Goal: Information Seeking & Learning: Check status

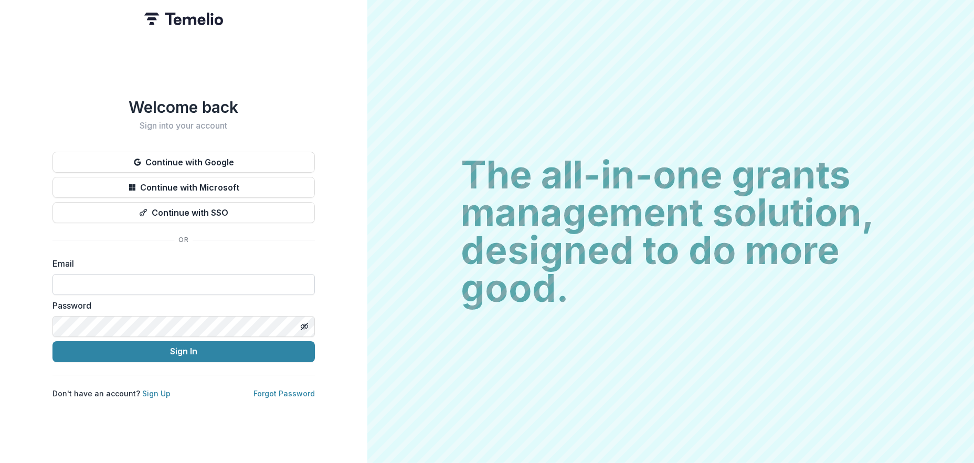
click at [87, 274] on input at bounding box center [183, 284] width 262 height 21
type input "**********"
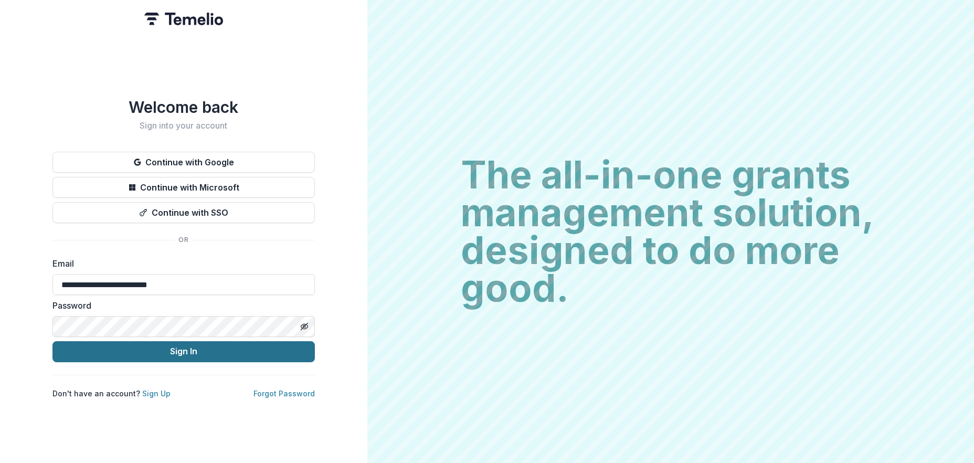
click at [237, 344] on button "Sign In" at bounding box center [183, 351] width 262 height 21
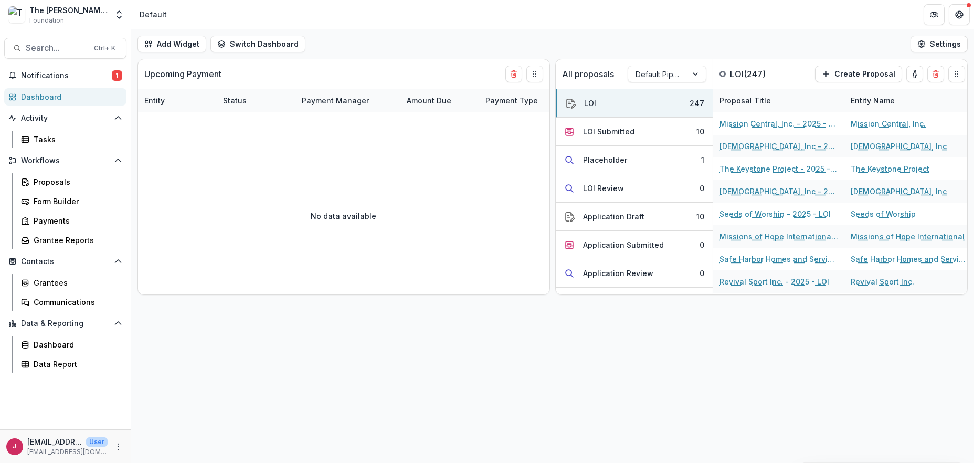
click at [22, 99] on div "Dashboard" at bounding box center [69, 96] width 97 height 11
click at [673, 131] on button "LOI Submitted 10" at bounding box center [634, 132] width 157 height 28
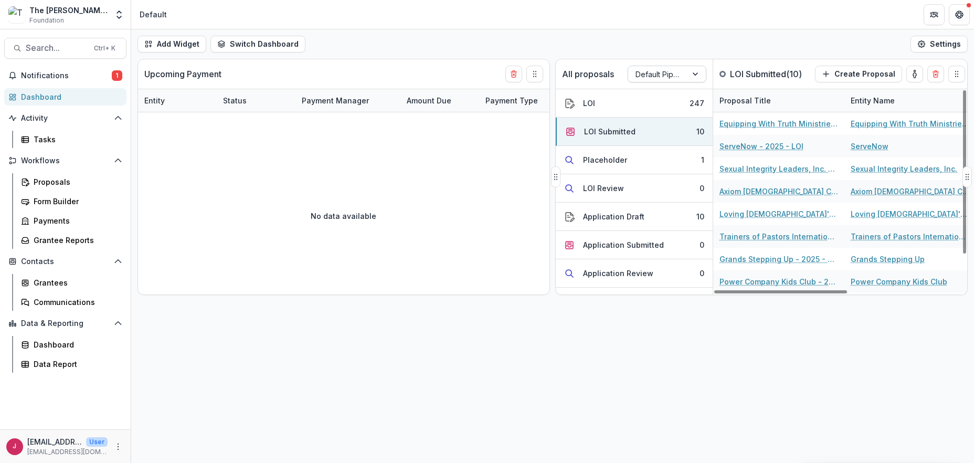
click at [695, 76] on div at bounding box center [696, 74] width 19 height 16
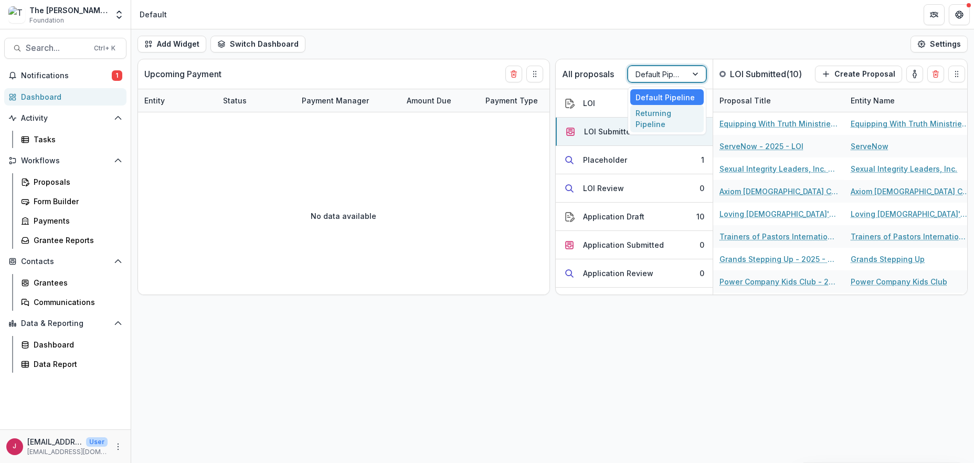
click at [661, 120] on div "Returning Pipeline" at bounding box center [666, 118] width 73 height 27
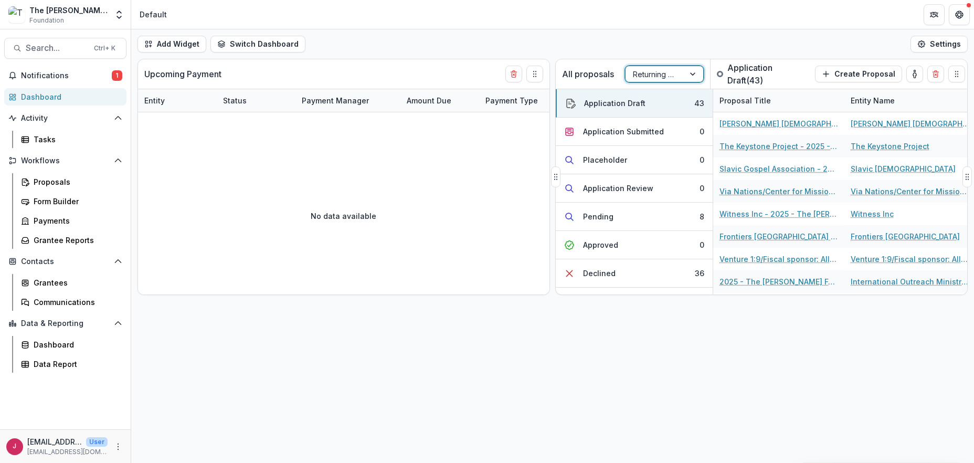
click at [692, 73] on div at bounding box center [693, 74] width 19 height 16
click at [654, 124] on div "Returning Pipeline" at bounding box center [662, 118] width 73 height 27
click at [692, 72] on div at bounding box center [693, 74] width 19 height 16
click at [675, 95] on div "Default Pipeline" at bounding box center [662, 97] width 73 height 16
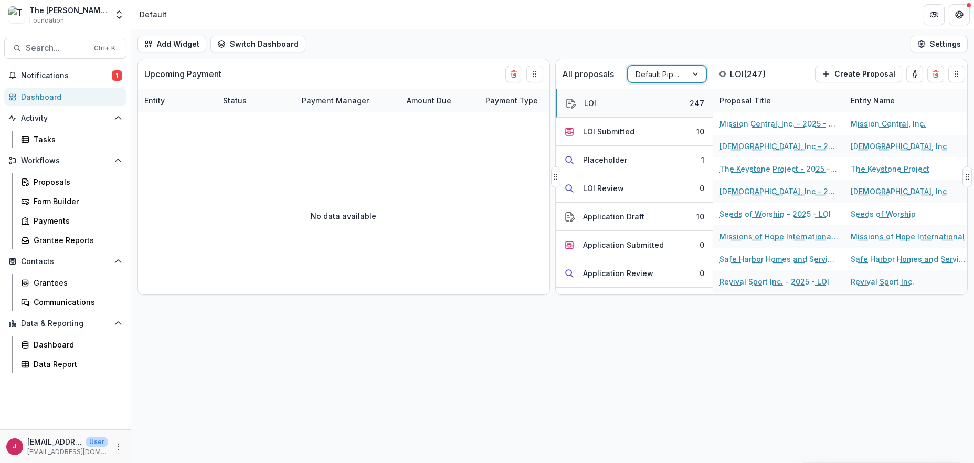
click at [633, 104] on button "LOI 247" at bounding box center [634, 103] width 157 height 28
click at [589, 103] on div "LOI" at bounding box center [590, 103] width 12 height 11
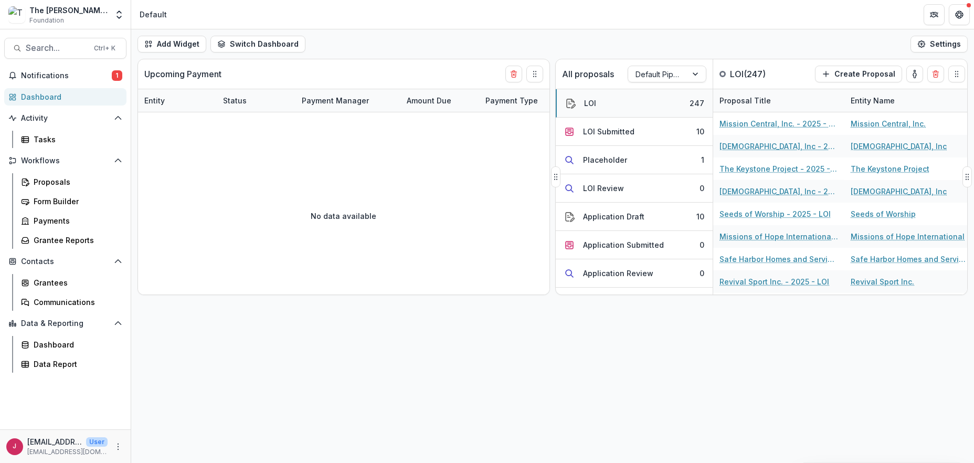
click at [589, 102] on div "LOI" at bounding box center [590, 103] width 12 height 11
click at [566, 94] on button "LOI 247" at bounding box center [634, 103] width 157 height 28
click at [695, 72] on div at bounding box center [696, 74] width 19 height 16
click at [647, 123] on div "Returning Pipeline" at bounding box center [666, 118] width 73 height 27
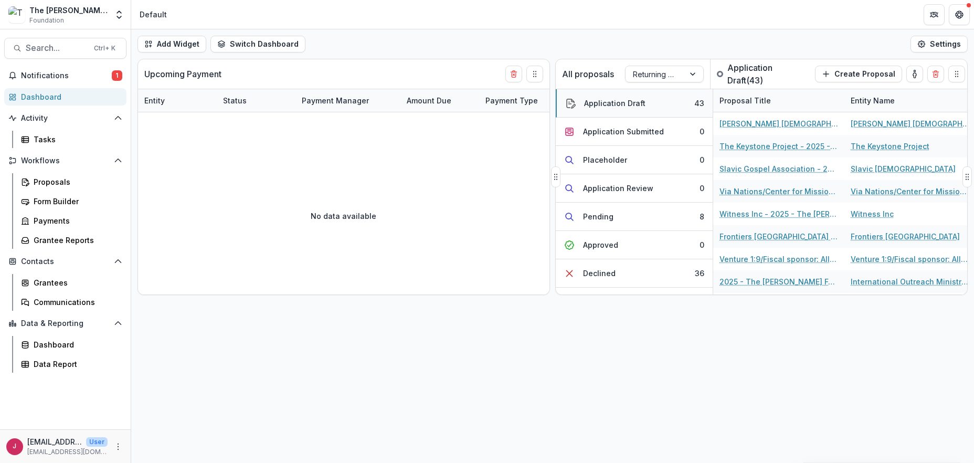
click at [665, 102] on button "Application Draft 43" at bounding box center [634, 103] width 157 height 28
click at [618, 103] on div "Application Draft" at bounding box center [614, 103] width 61 height 11
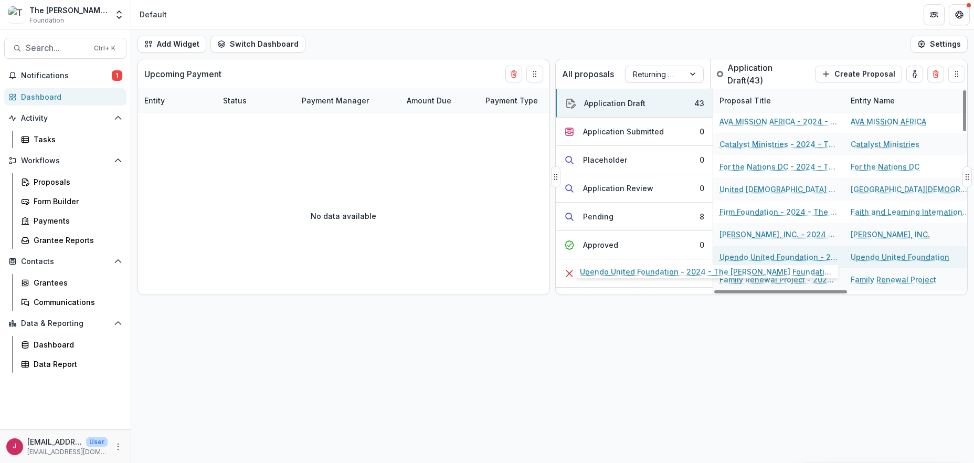
scroll to position [788, 0]
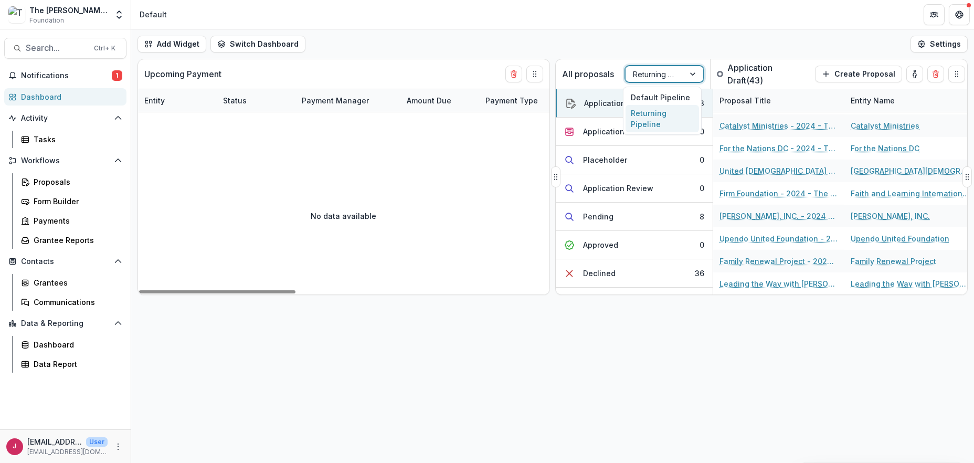
click at [694, 71] on div at bounding box center [693, 74] width 19 height 16
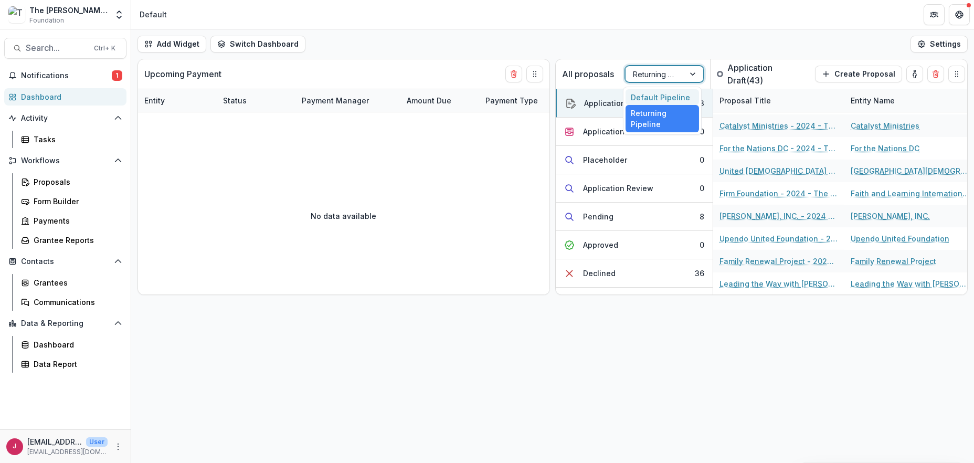
click at [678, 94] on div "Default Pipeline" at bounding box center [662, 97] width 73 height 16
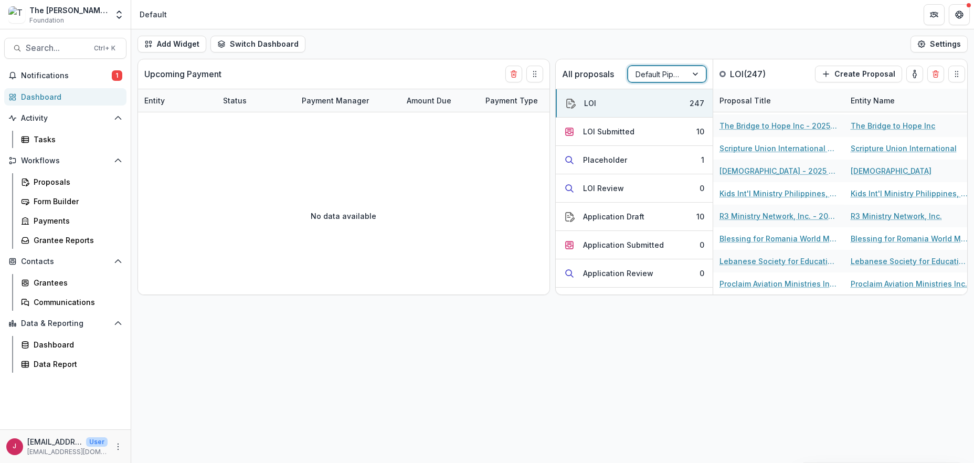
click at [608, 372] on div "Add Widget Switch Dashboard Default New Dashboard Settings Upcoming Payment Ent…" at bounding box center [552, 245] width 843 height 433
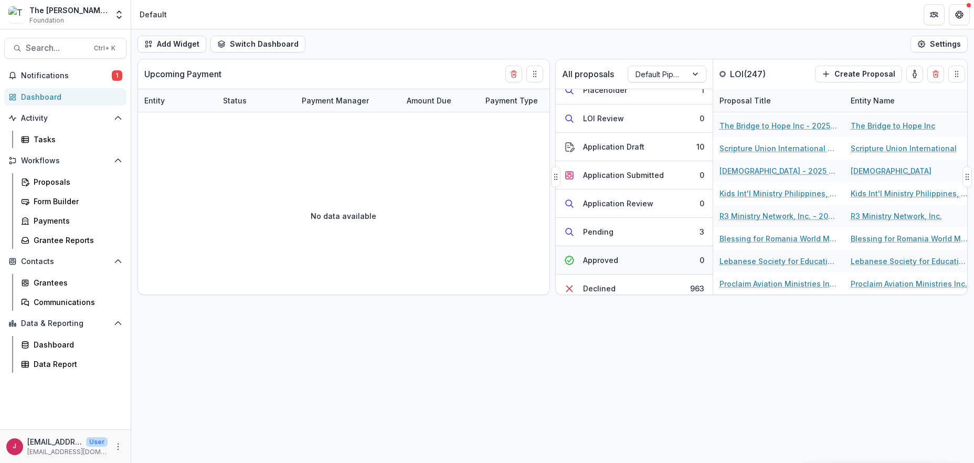
scroll to position [140, 0]
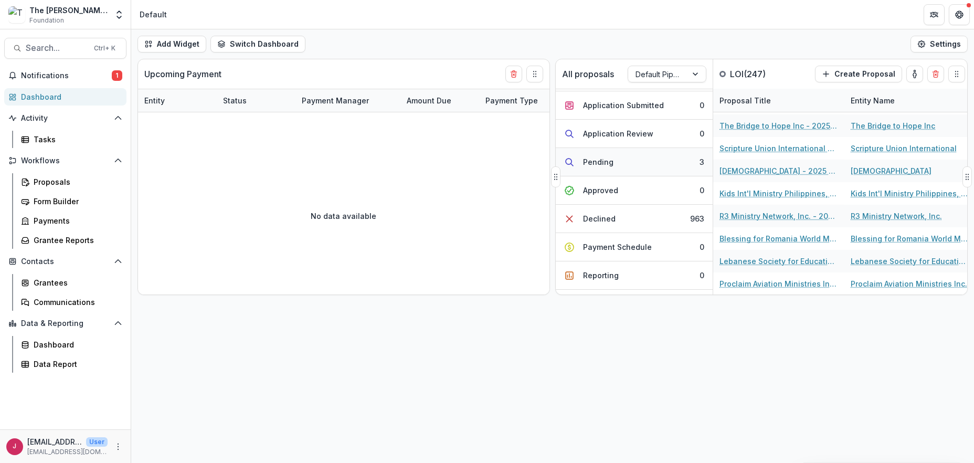
click at [615, 161] on button "Pending 3" at bounding box center [634, 162] width 157 height 28
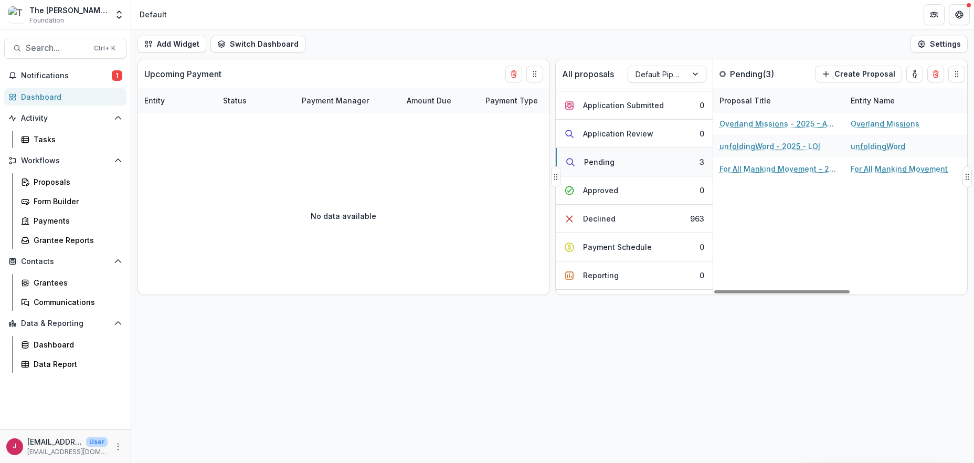
scroll to position [0, 0]
click at [51, 48] on span "Search..." at bounding box center [57, 48] width 62 height 10
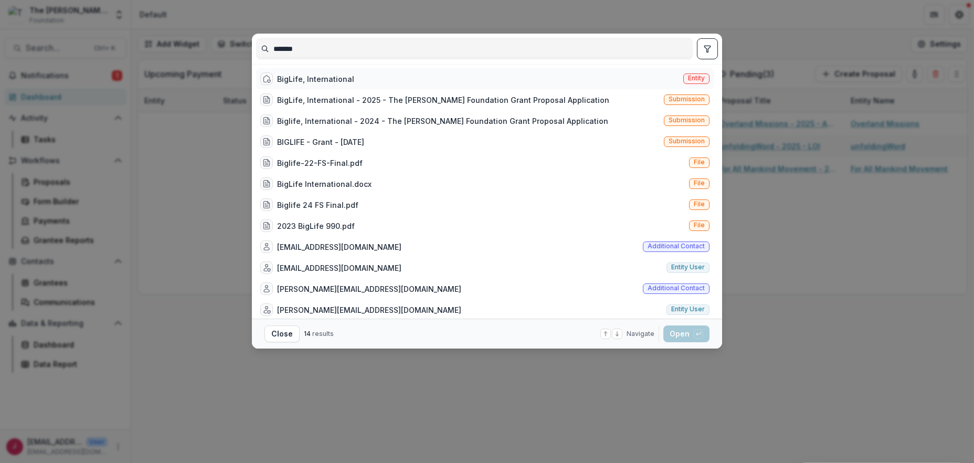
type input "*******"
click at [320, 83] on div "BigLife, International" at bounding box center [315, 78] width 77 height 11
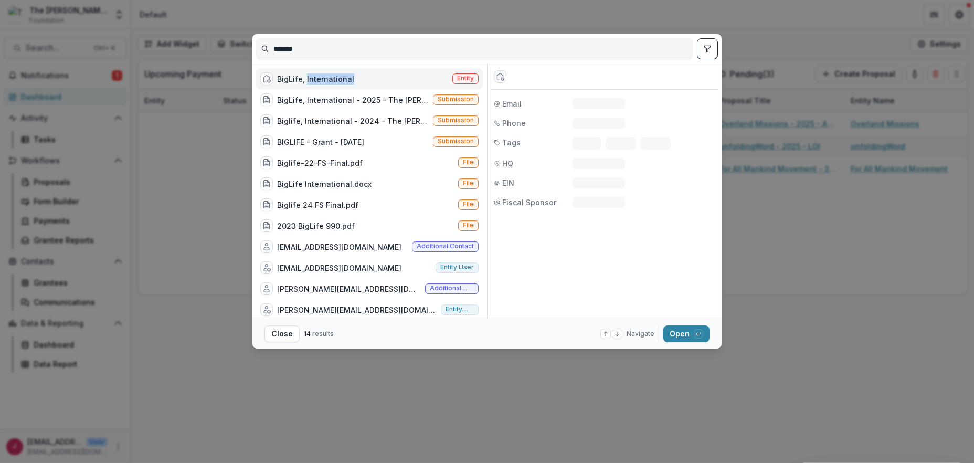
click at [320, 83] on div "BigLife, International" at bounding box center [315, 78] width 77 height 11
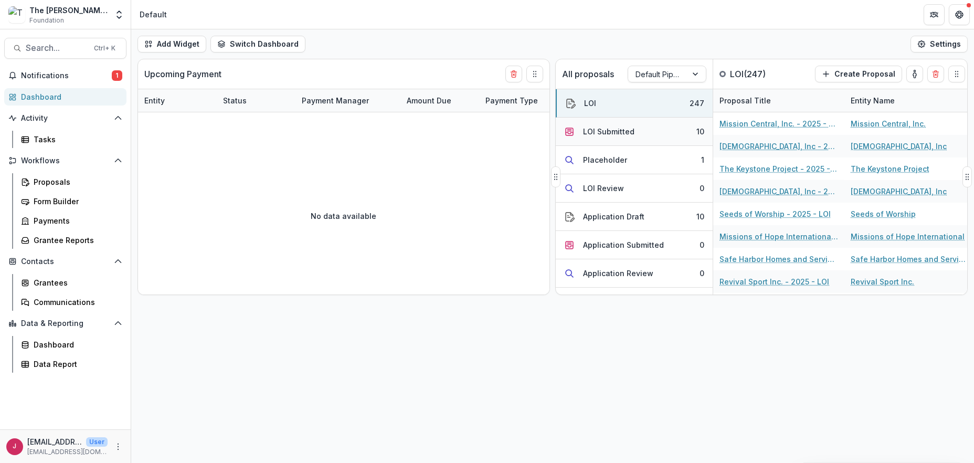
click at [669, 131] on button "LOI Submitted 10" at bounding box center [634, 132] width 157 height 28
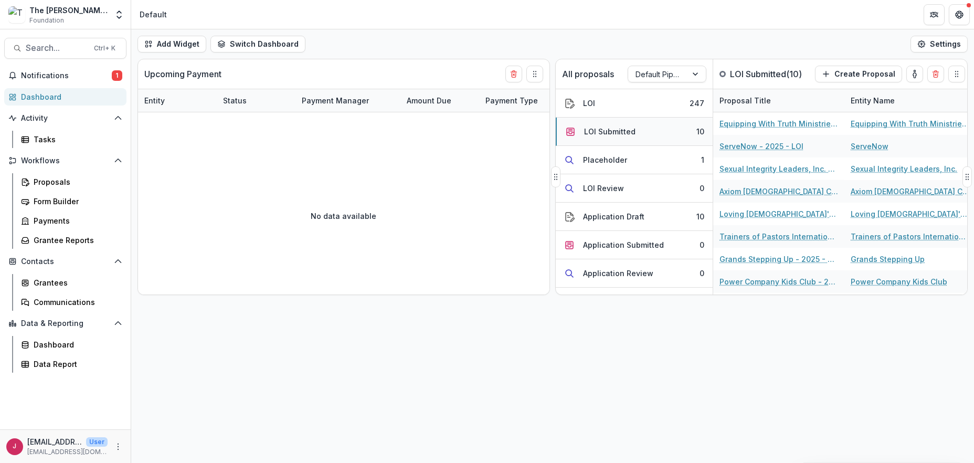
click at [667, 131] on button "LOI Submitted 10" at bounding box center [634, 132] width 157 height 28
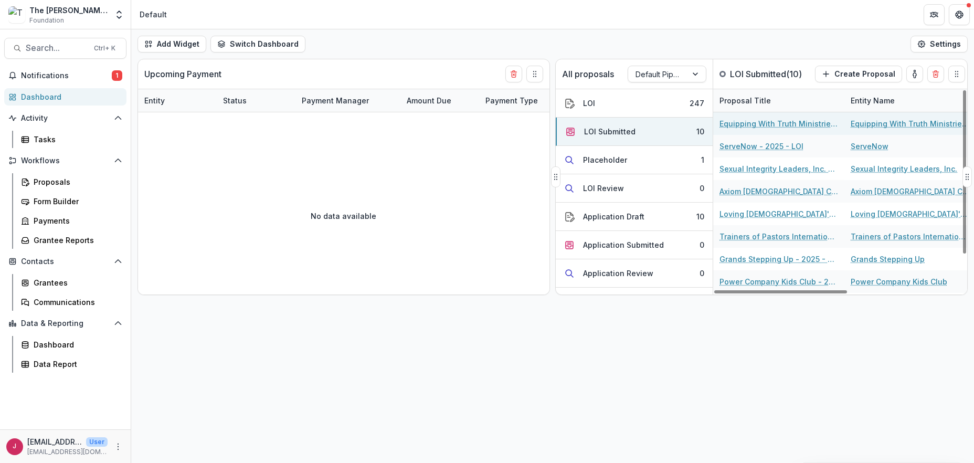
click at [724, 123] on link "Equipping With Truth Ministries Inc. - 2025 - LOI" at bounding box center [779, 123] width 119 height 11
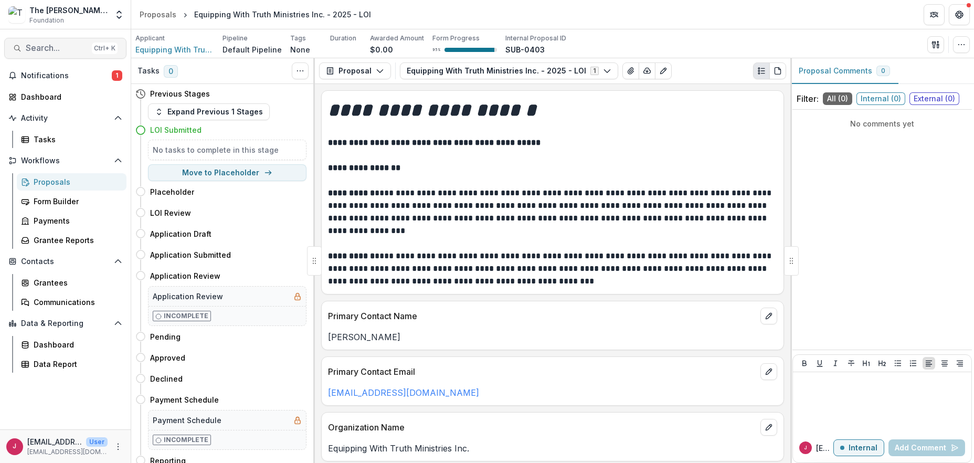
click at [41, 51] on span "Search..." at bounding box center [57, 48] width 62 height 10
type input "*******"
